Goal: Transaction & Acquisition: Purchase product/service

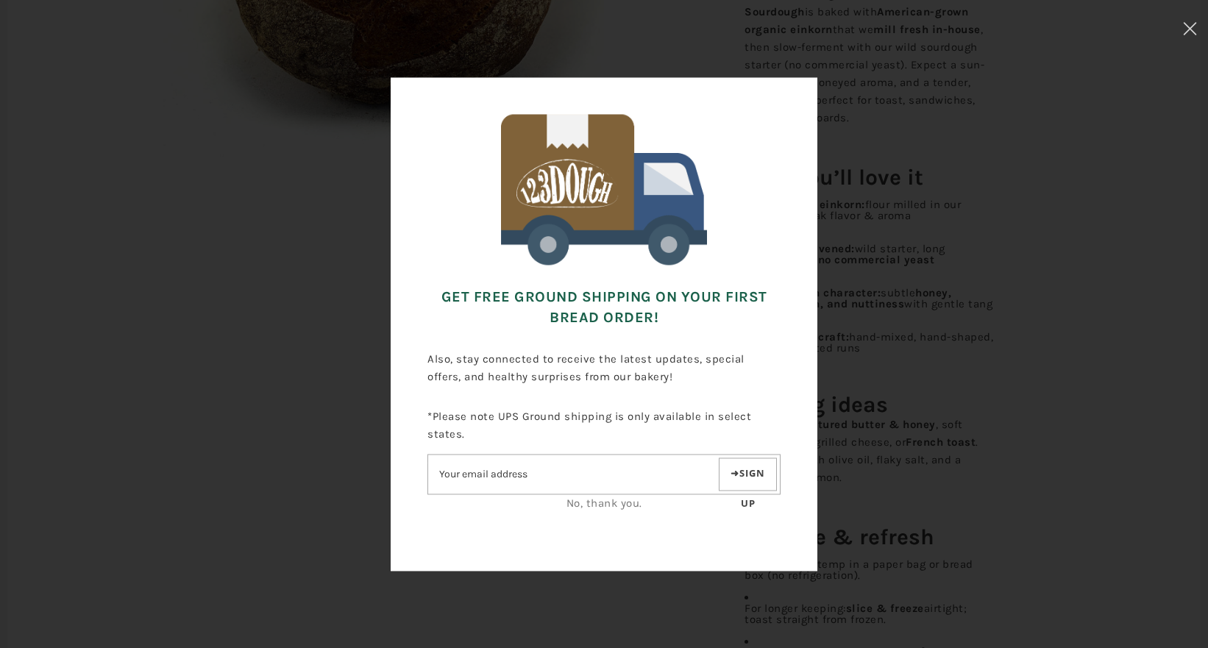
click at [910, 207] on div "Get FREE Ground Shipping on Your First Bread Order! Also, stay connected to rec…" at bounding box center [604, 324] width 1061 height 501
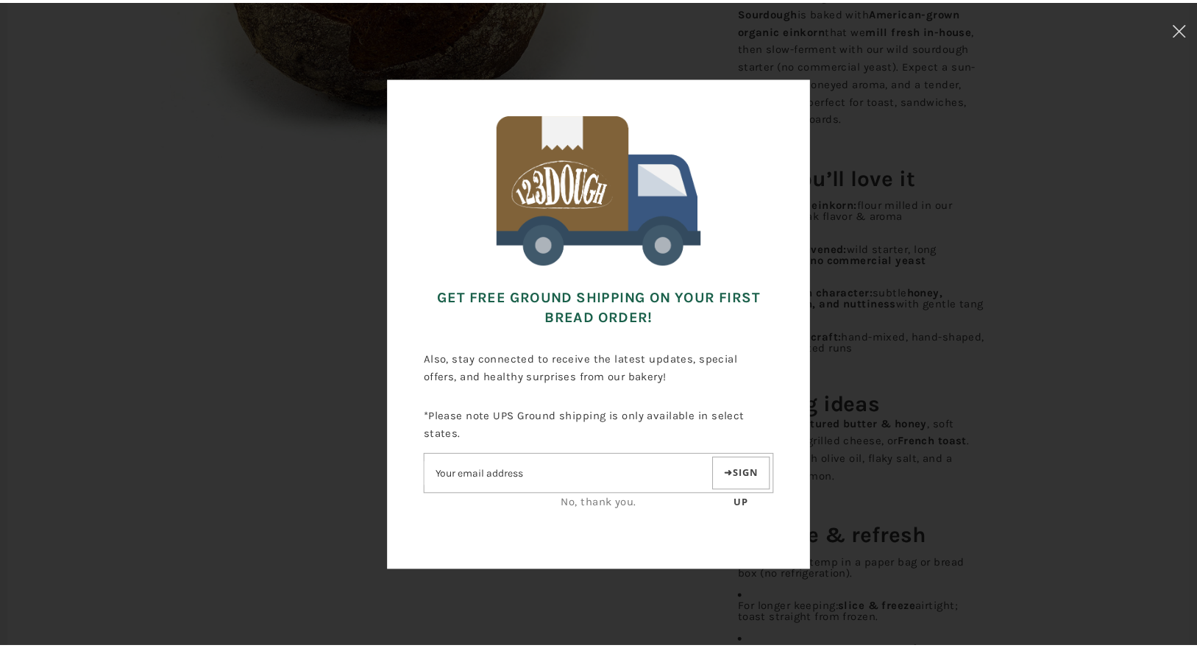
scroll to position [497, 0]
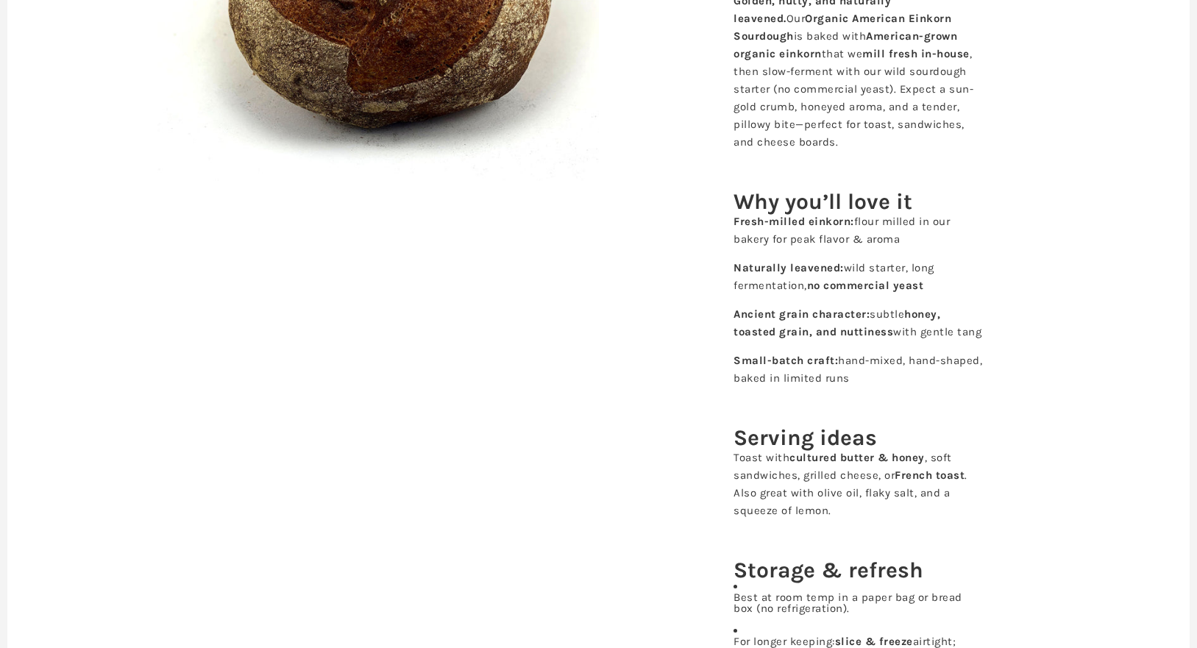
scroll to position [447, 0]
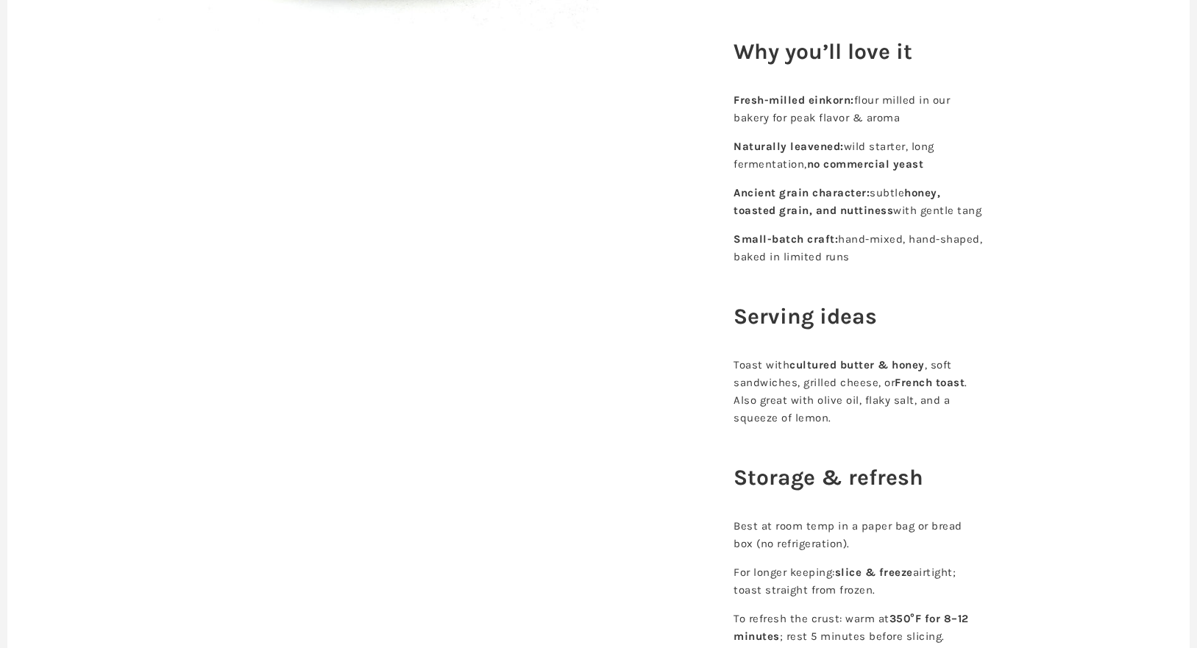
scroll to position [663, 0]
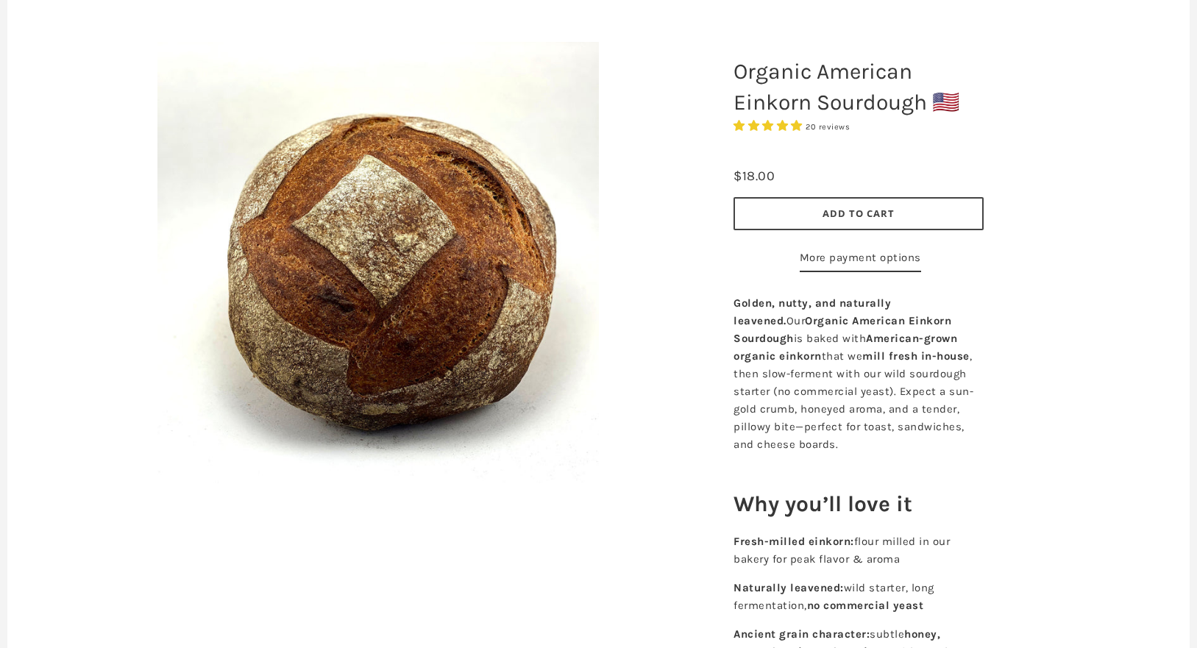
scroll to position [12, 0]
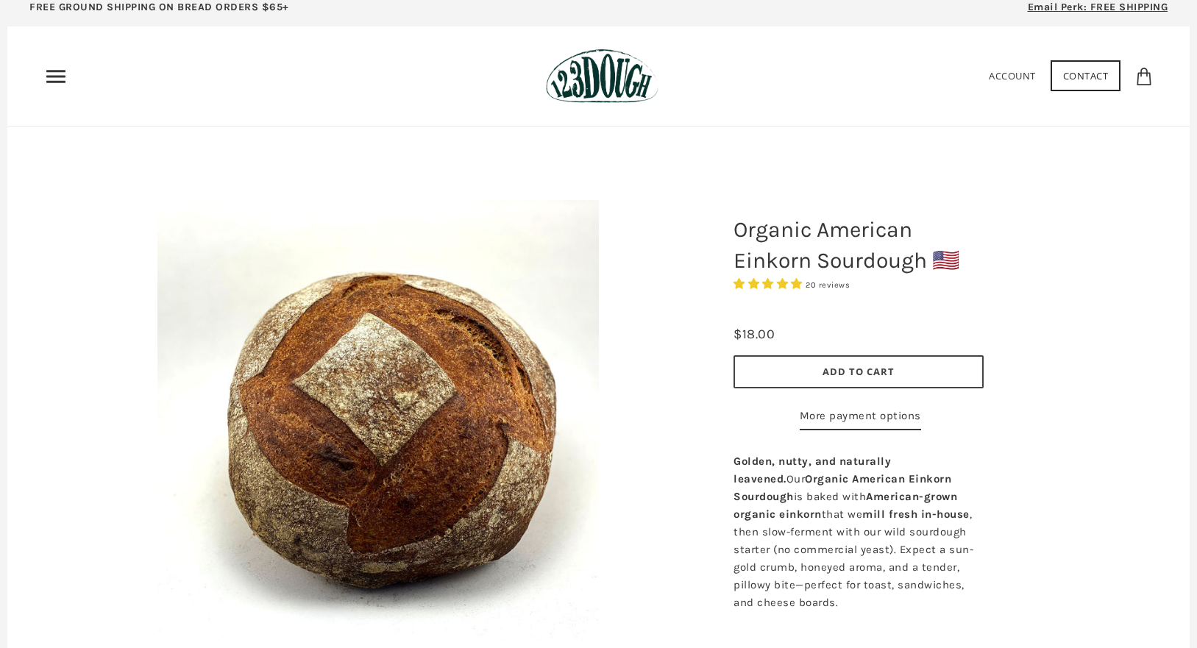
click at [67, 69] on icon "Primary" at bounding box center [56, 77] width 24 height 24
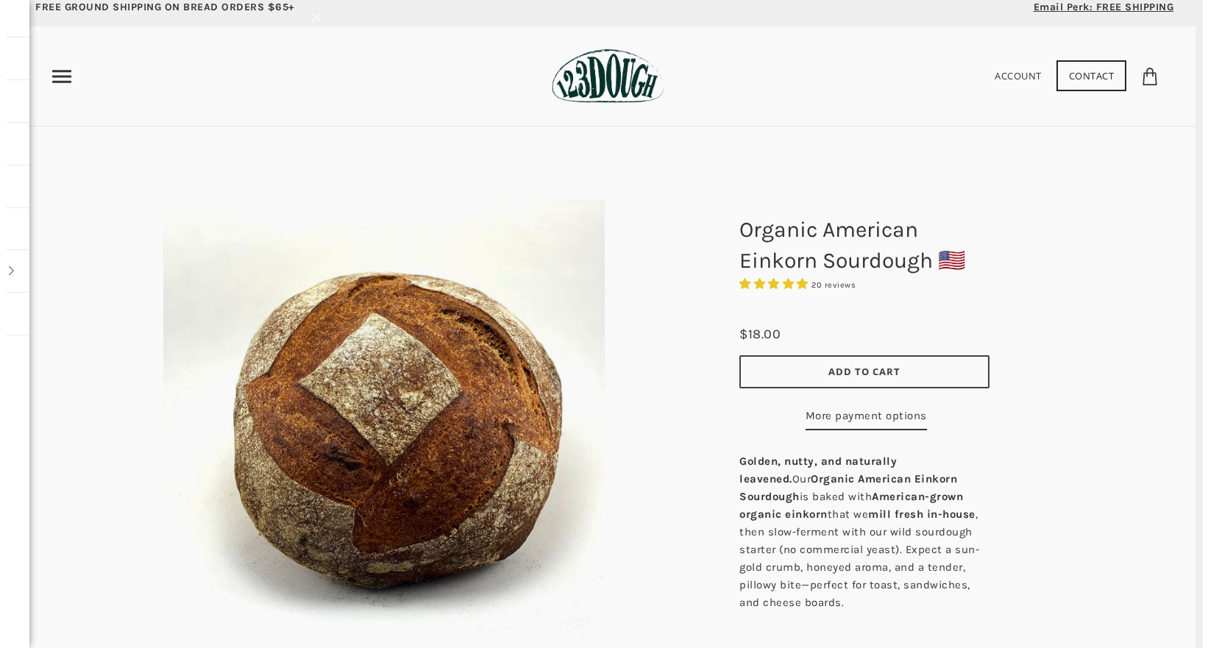
scroll to position [0, 0]
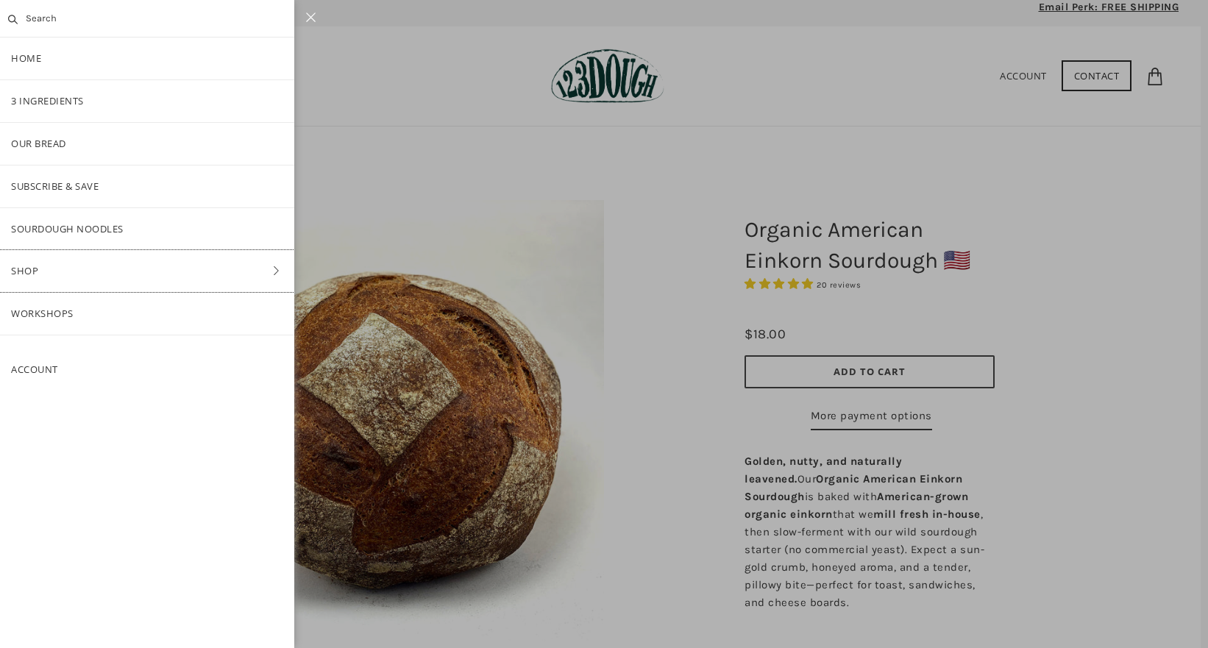
click at [94, 273] on link "Shop" at bounding box center [147, 271] width 294 height 42
click at [114, 189] on link "Bread" at bounding box center [147, 187] width 294 height 42
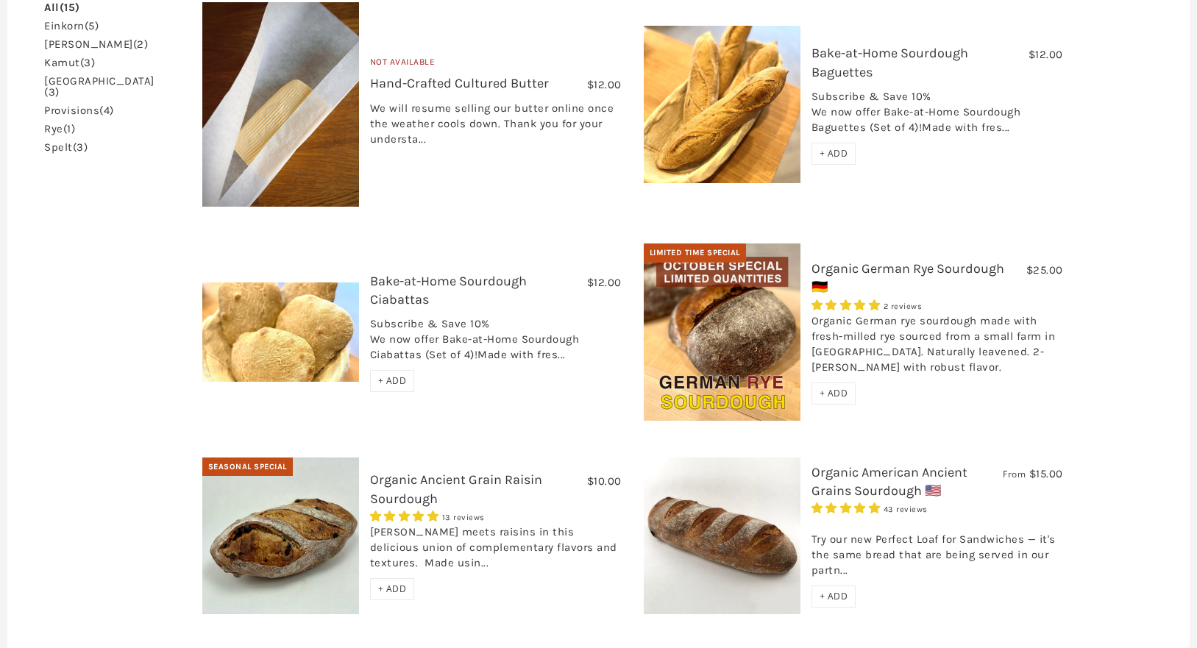
scroll to position [539, 0]
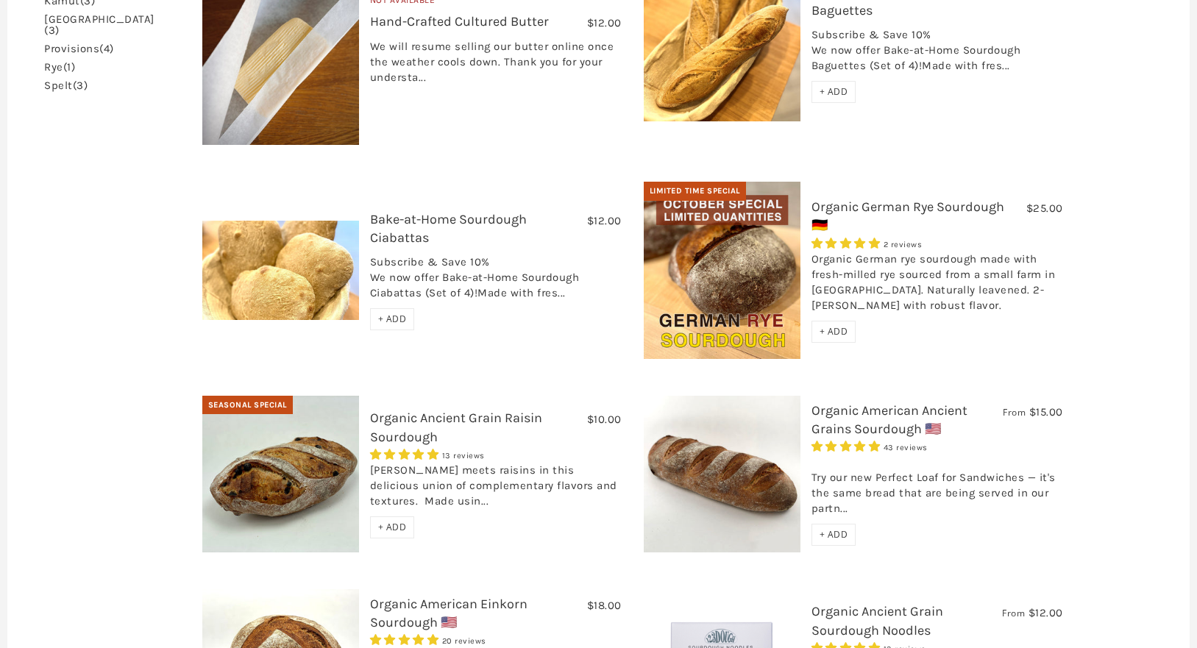
click at [302, 435] on img at bounding box center [280, 474] width 157 height 157
